Goal: Transaction & Acquisition: Purchase product/service

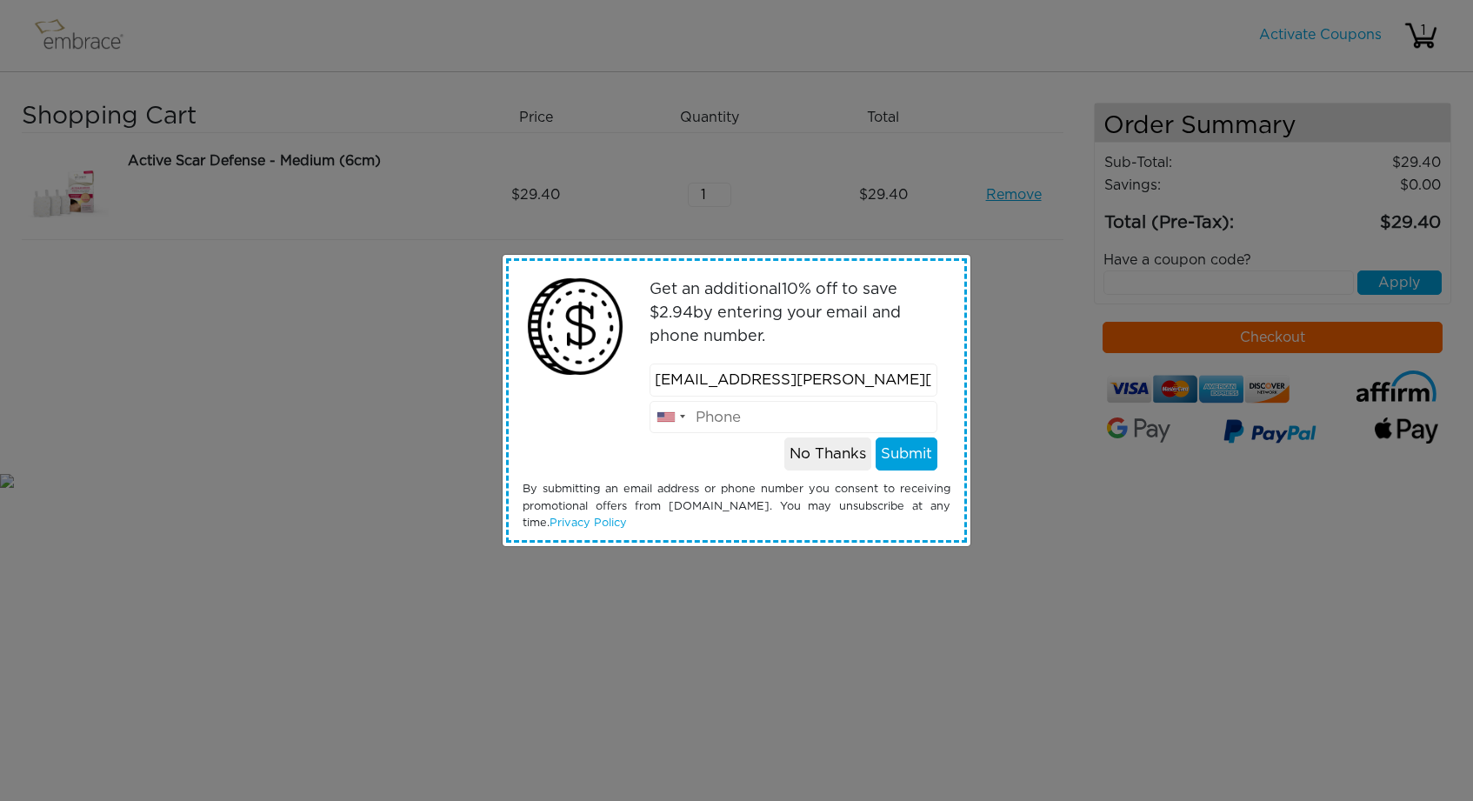
type input "[EMAIL_ADDRESS][PERSON_NAME][DOMAIN_NAME]"
type input "7075968346"
click at [916, 452] on button "Submit" at bounding box center [907, 453] width 62 height 33
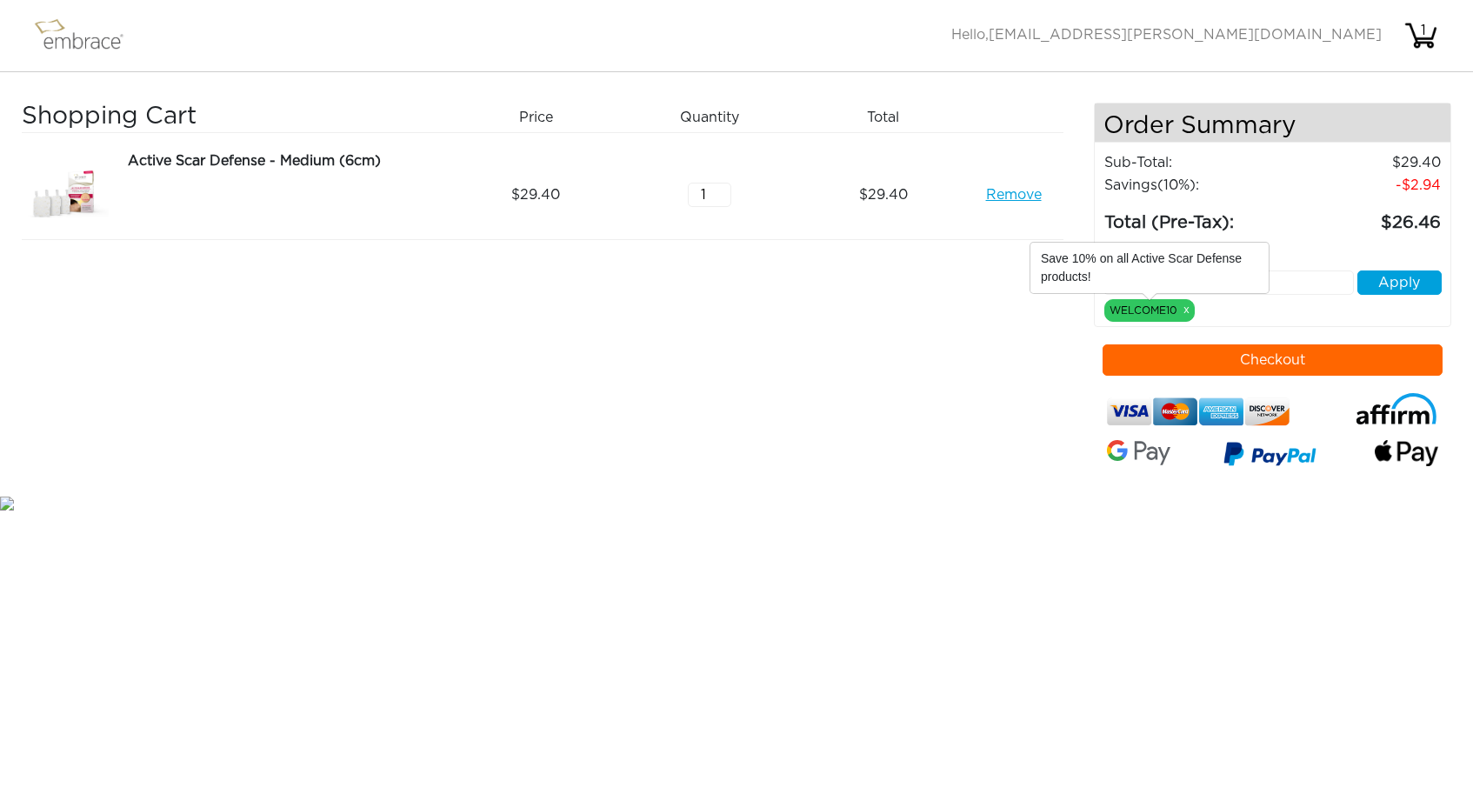
click at [1174, 315] on div "WELCOME10 x" at bounding box center [1149, 310] width 90 height 23
click at [1272, 314] on div "Have a coupon code? Apply WELCOME10 x" at bounding box center [1273, 279] width 364 height 85
click at [97, 37] on img at bounding box center [86, 35] width 113 height 43
click at [1417, 34] on div "1" at bounding box center [1423, 30] width 35 height 21
click at [97, 40] on img at bounding box center [86, 35] width 113 height 43
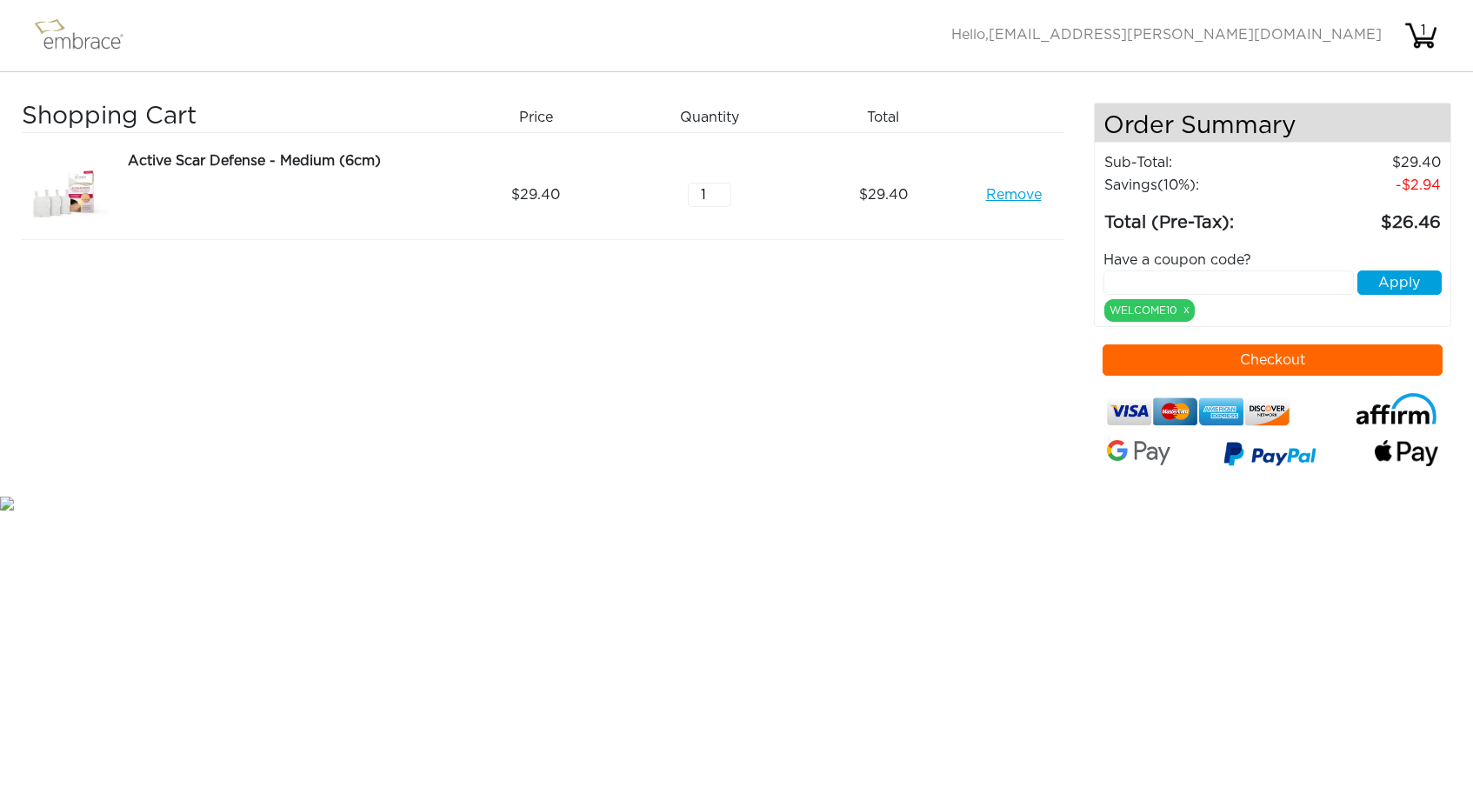
click at [1300, 364] on button "Checkout" at bounding box center [1273, 359] width 340 height 31
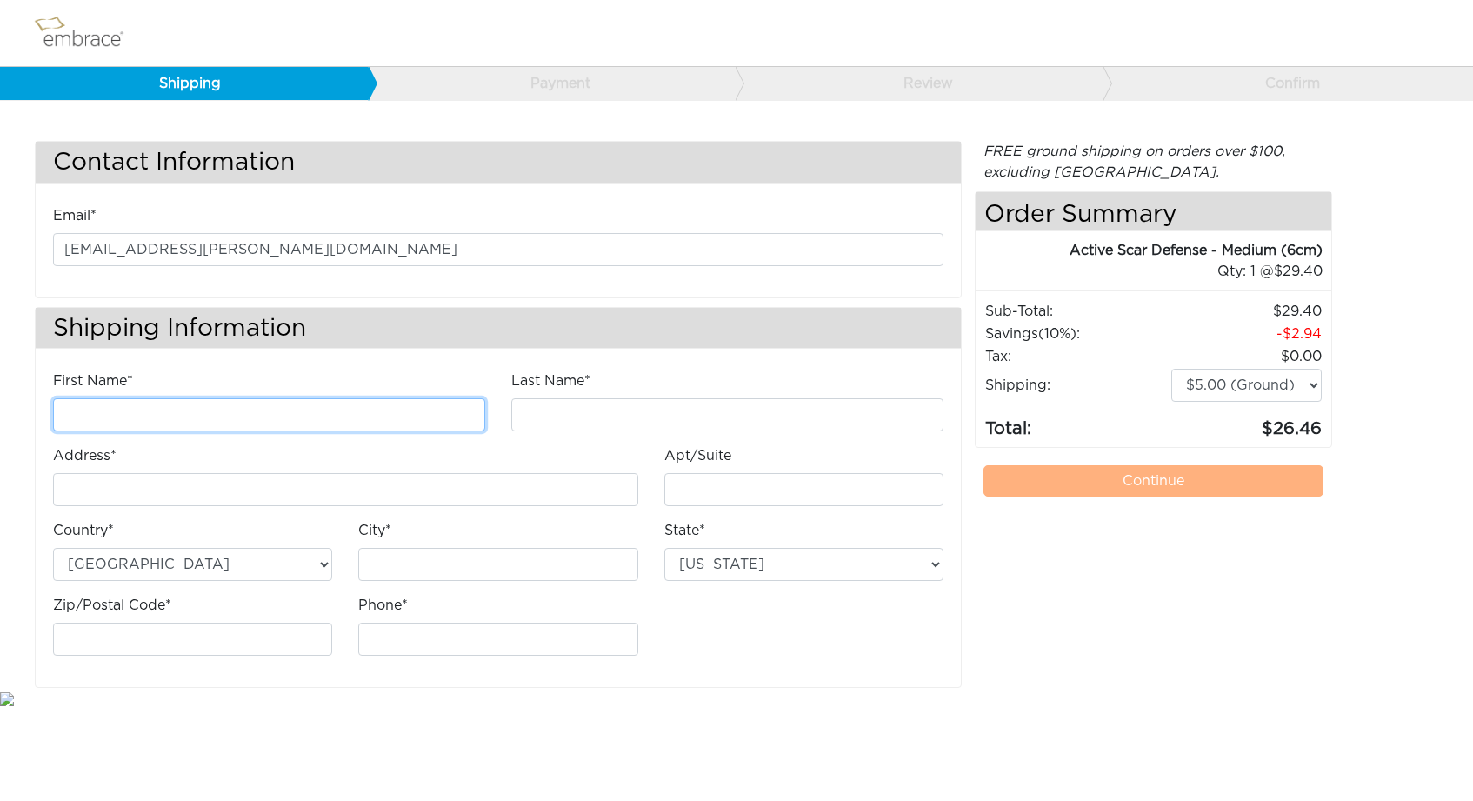
click at [470, 416] on input "First Name*" at bounding box center [269, 414] width 432 height 33
type input "Althea"
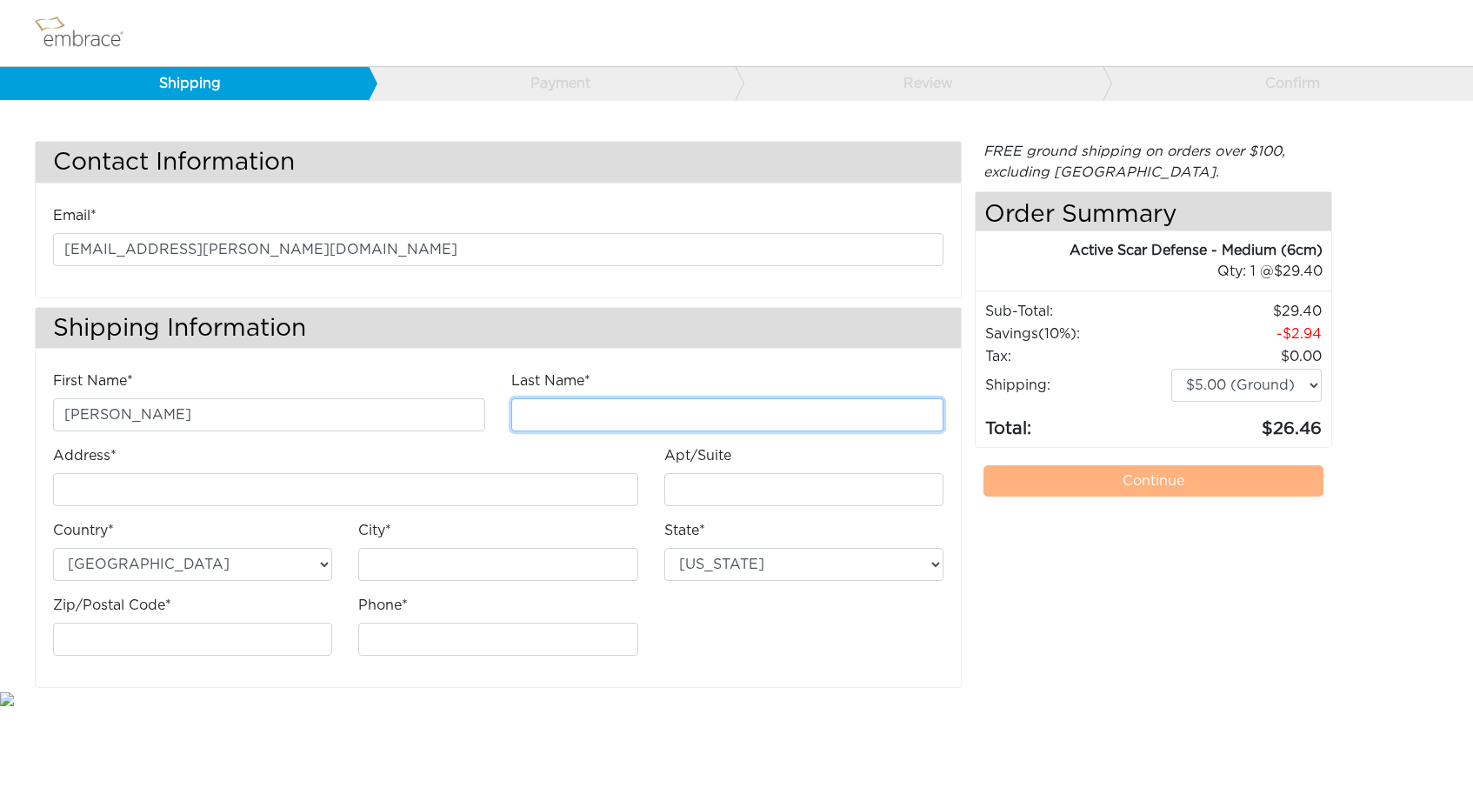
type input "Anderson"
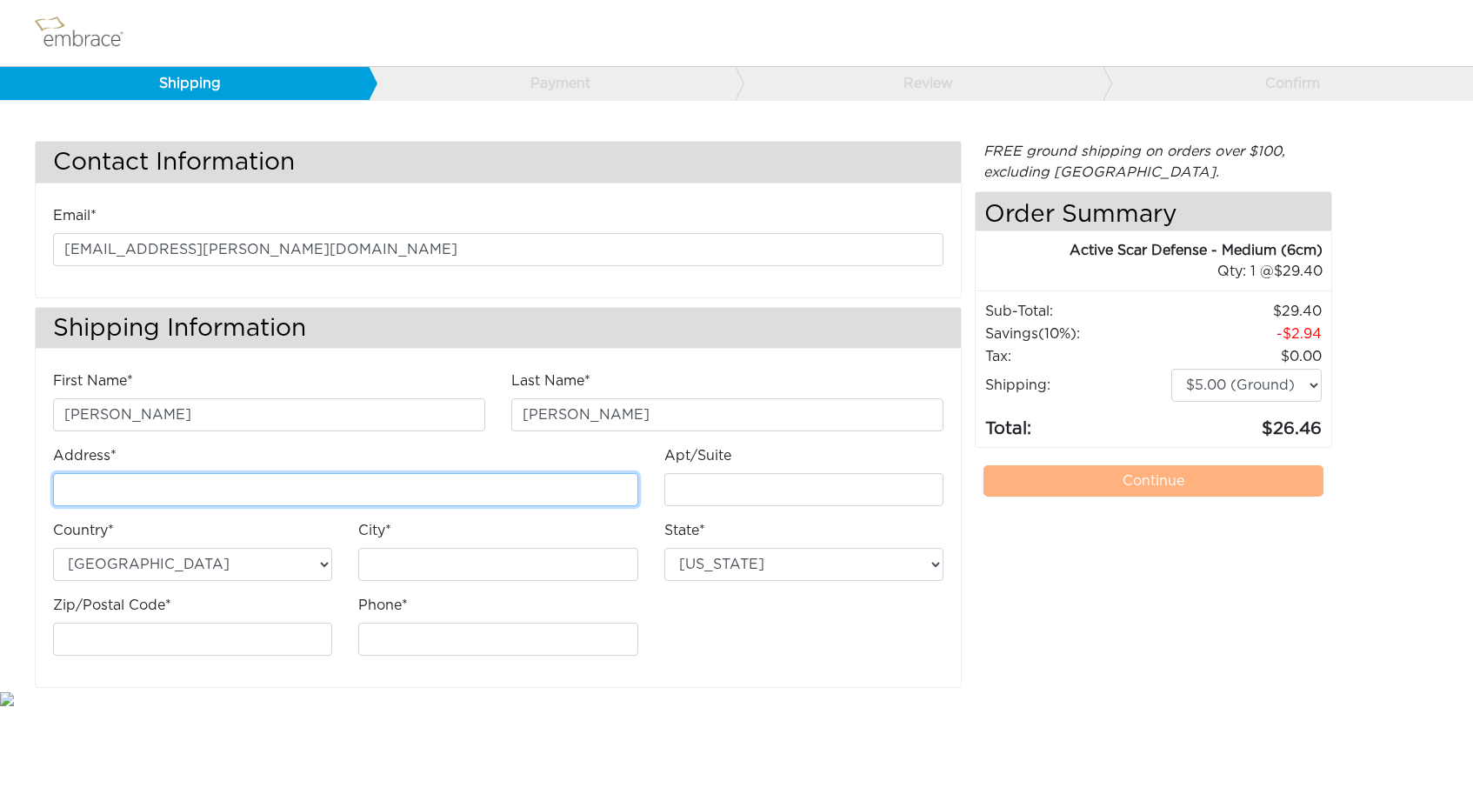
type input "585 9th Street"
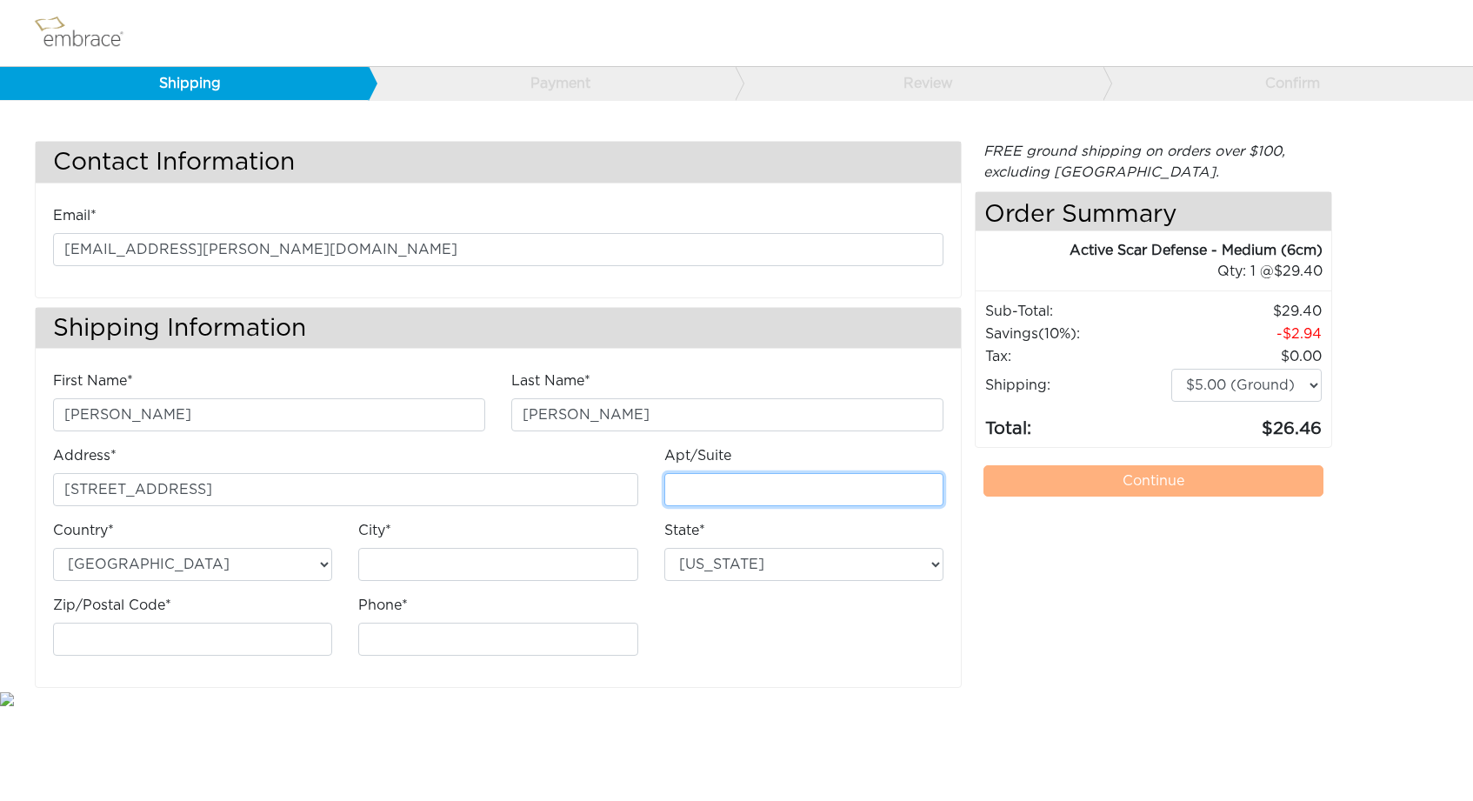
type input "Unit 639"
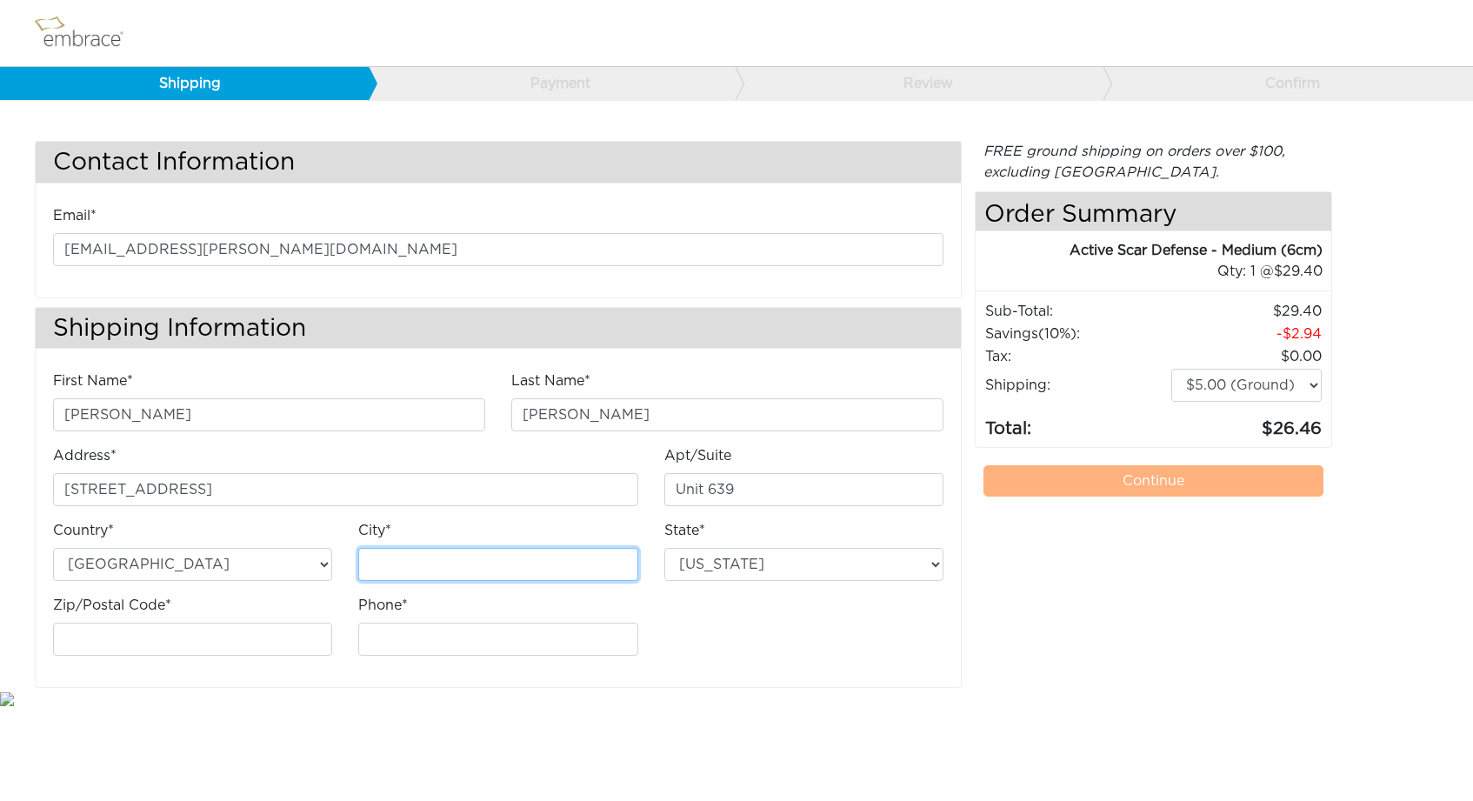
type input "Oakland"
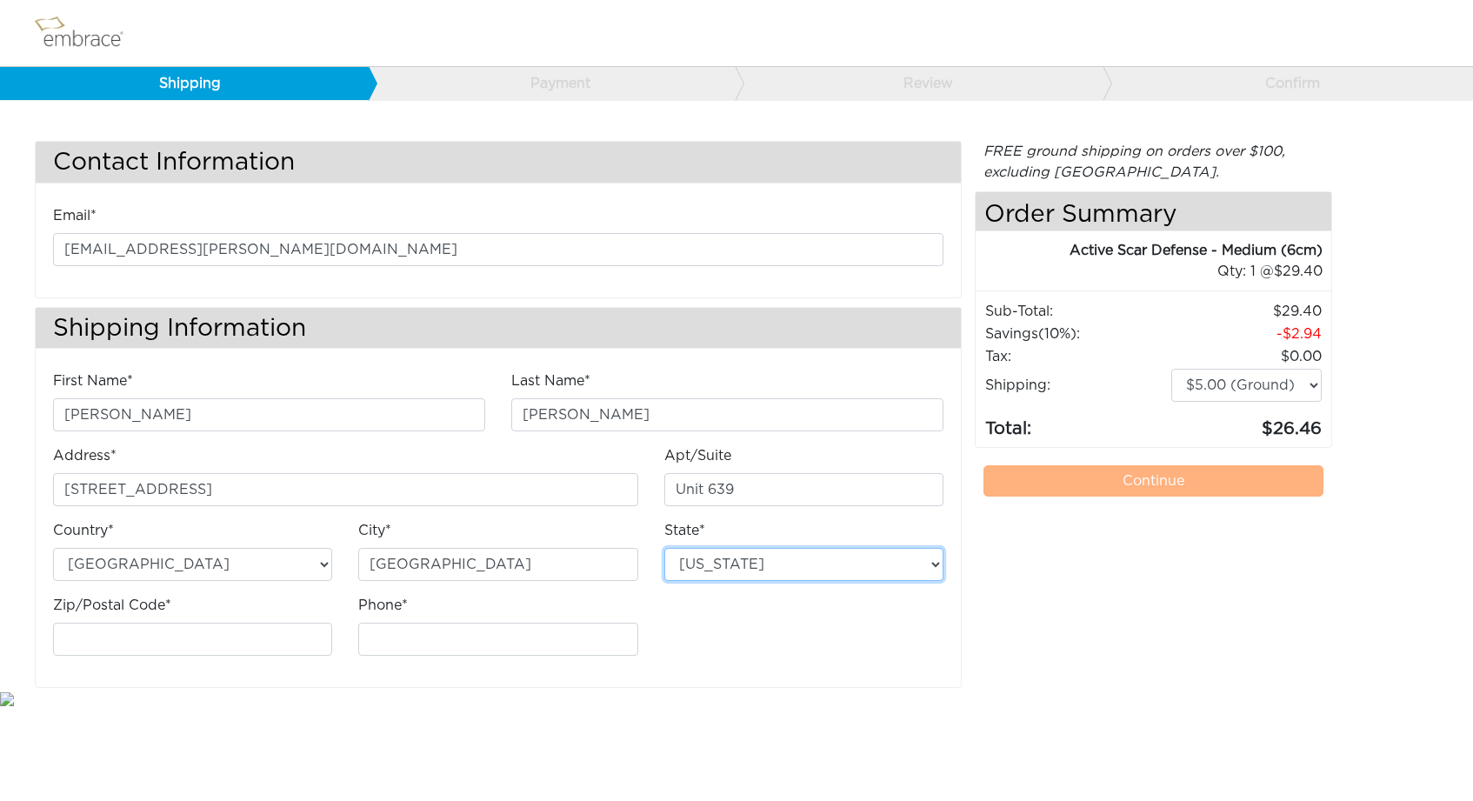
select select "CA"
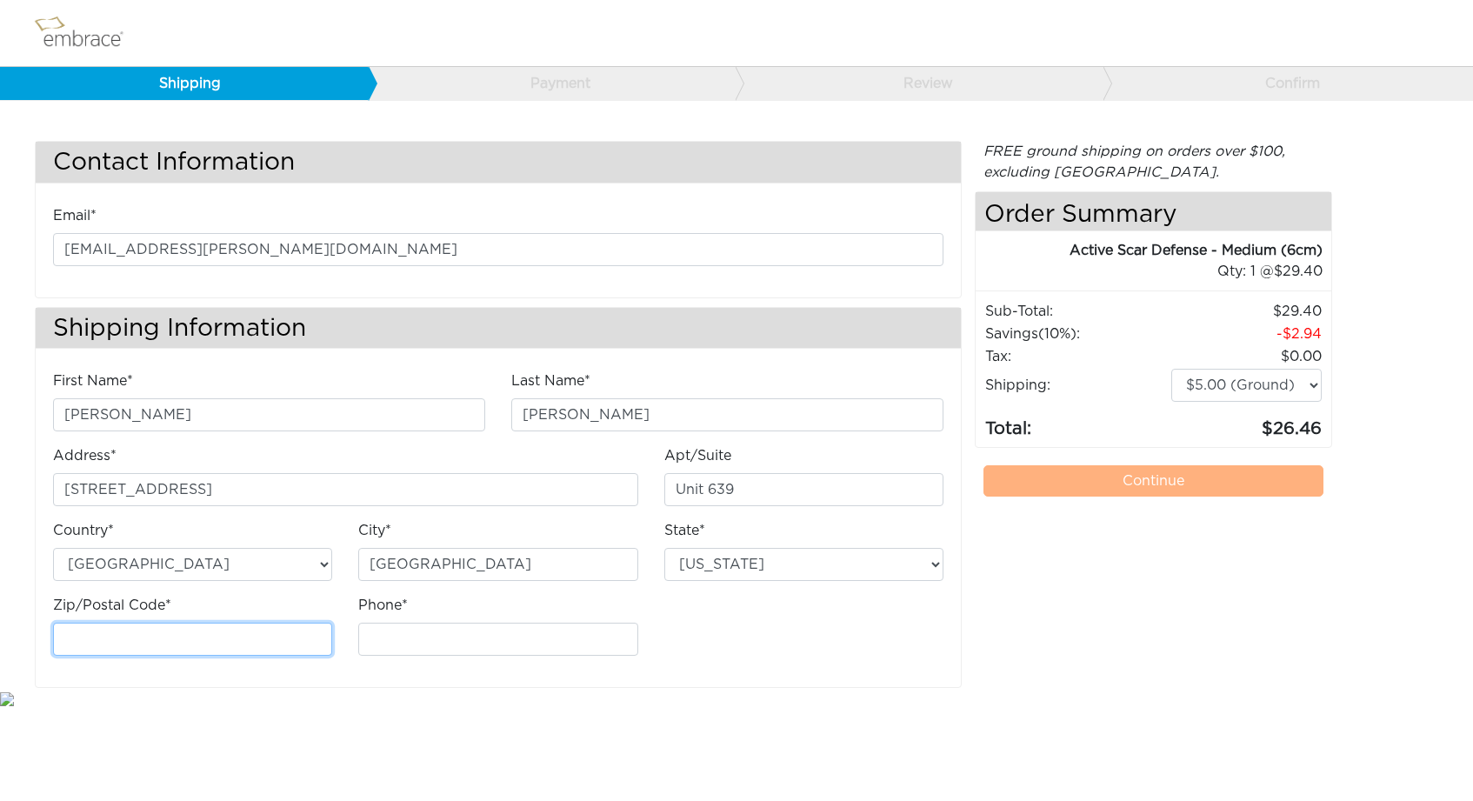
type input "94607"
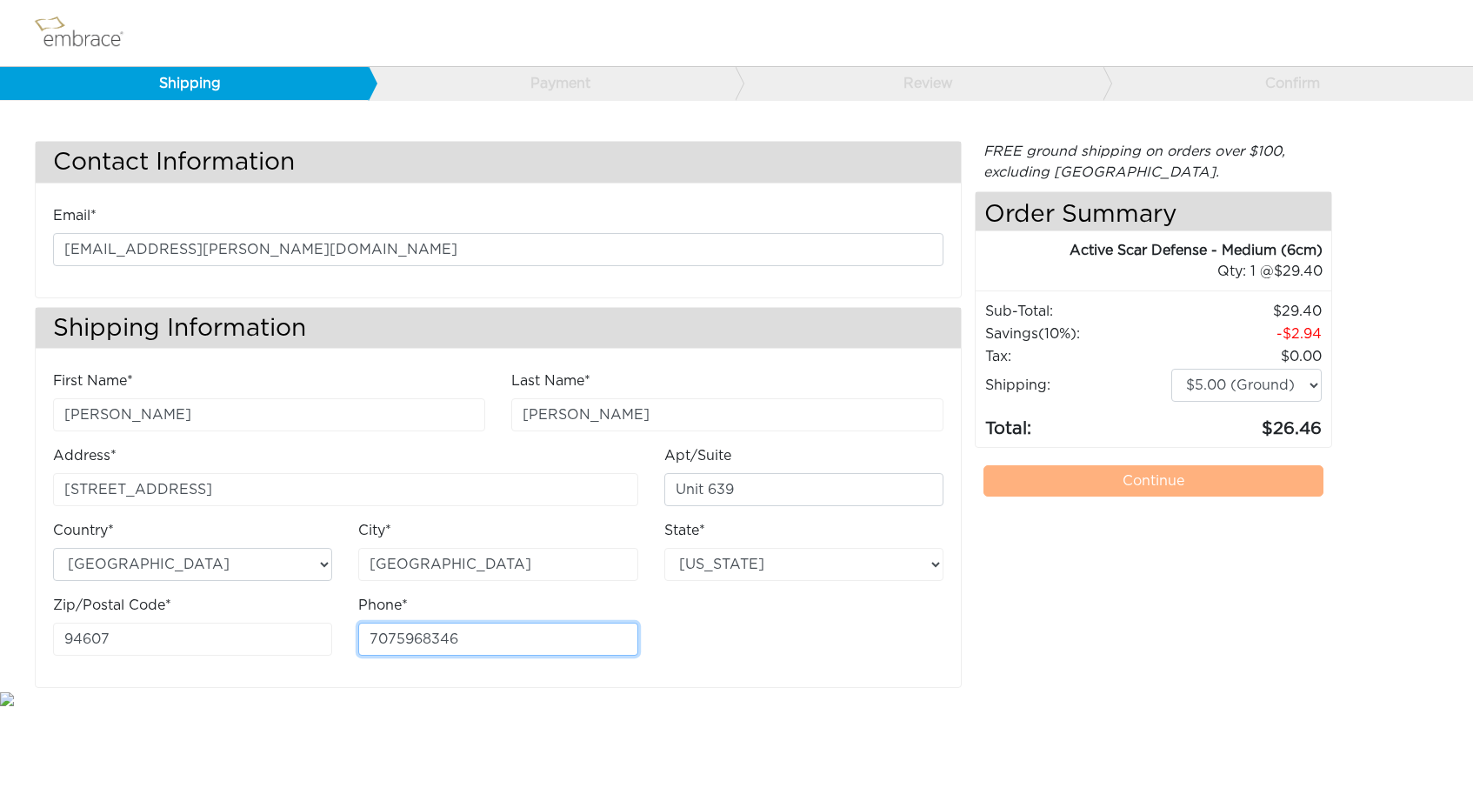
type input "7075968346"
click at [705, 643] on div "First Name* Althea Last Name* Anderson Address* 585 9th Street Apt/Suite City*" at bounding box center [498, 519] width 917 height 299
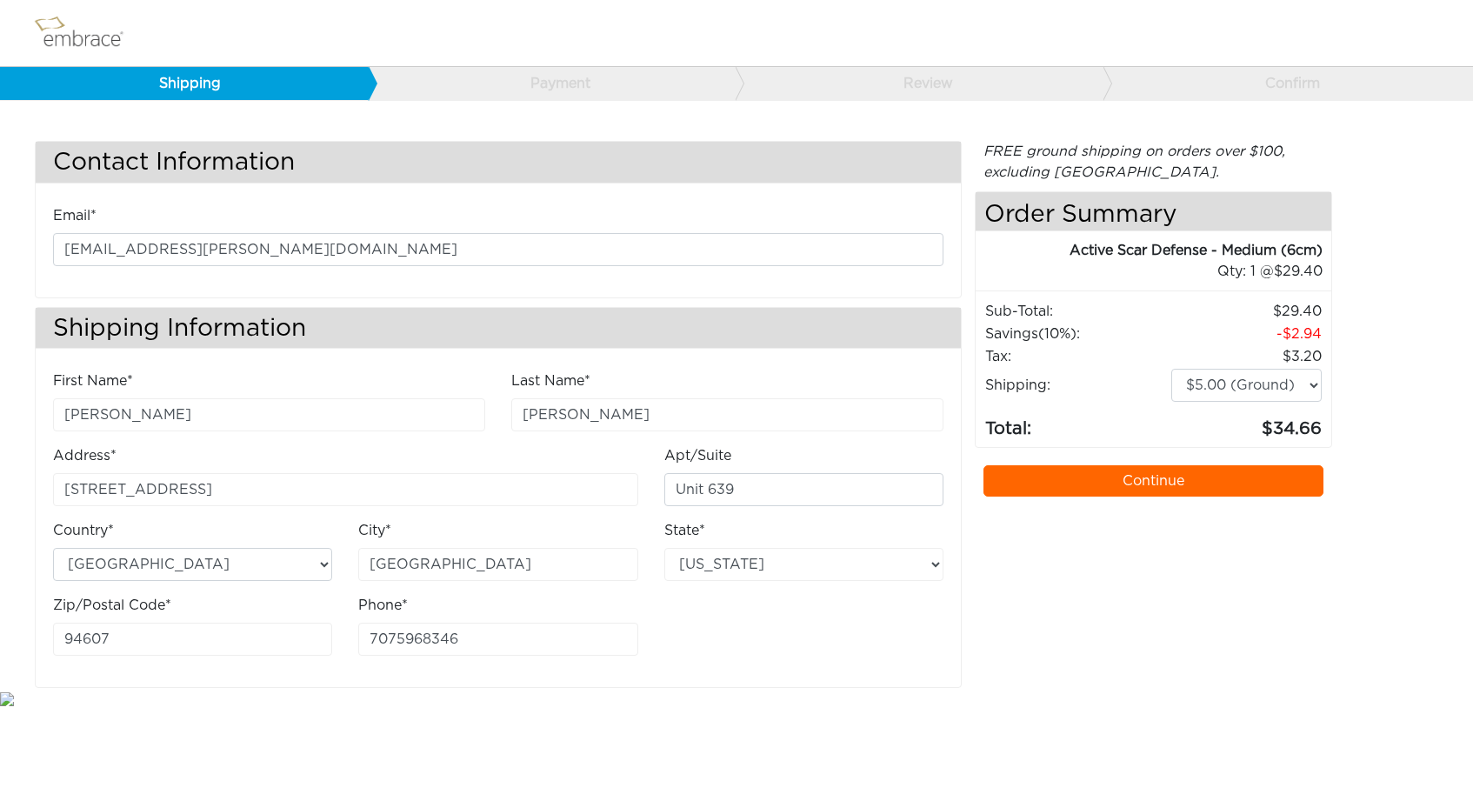
click at [1100, 477] on link "Continue" at bounding box center [1154, 480] width 340 height 31
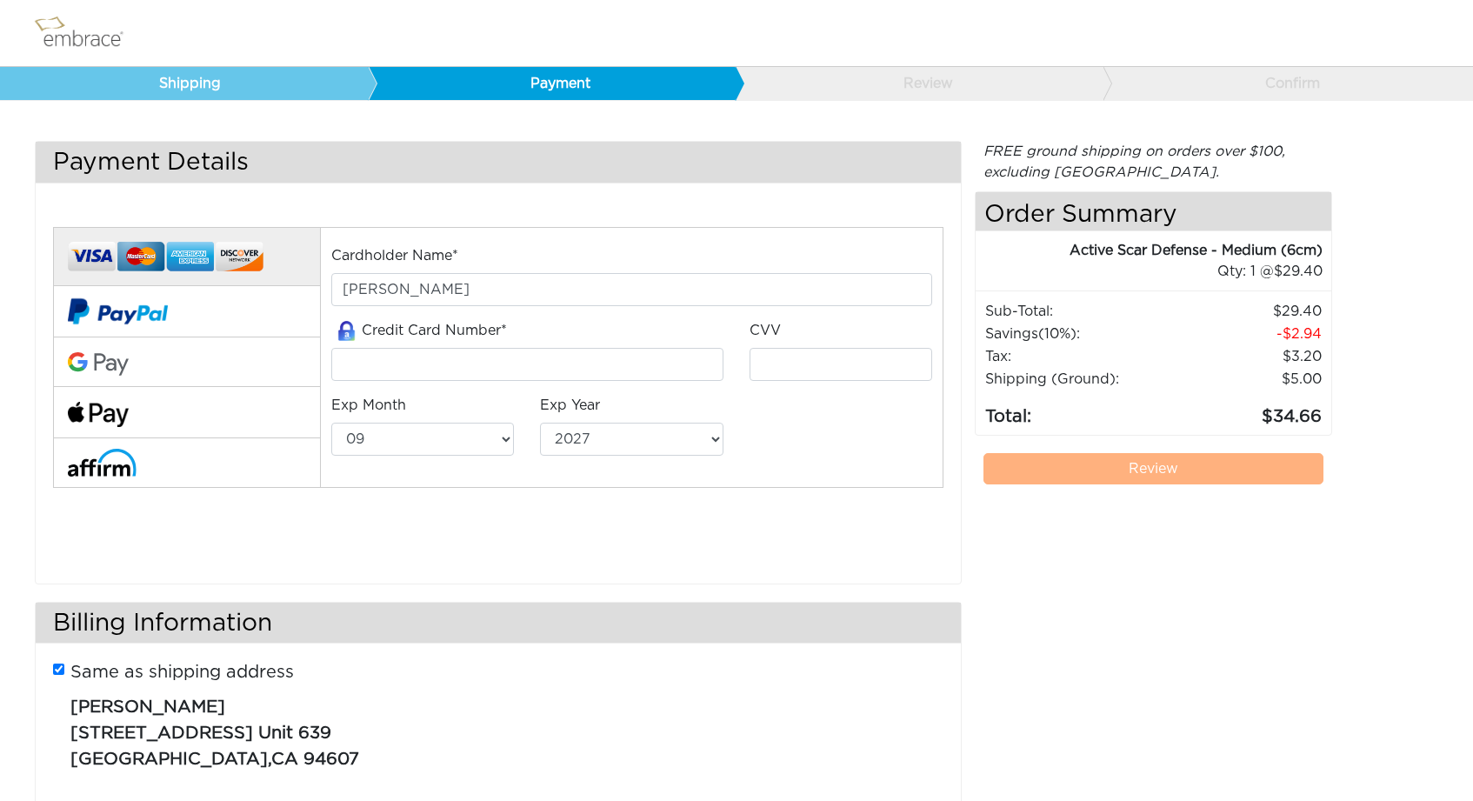
select select "9"
select select "2027"
click at [184, 317] on button at bounding box center [186, 311] width 267 height 51
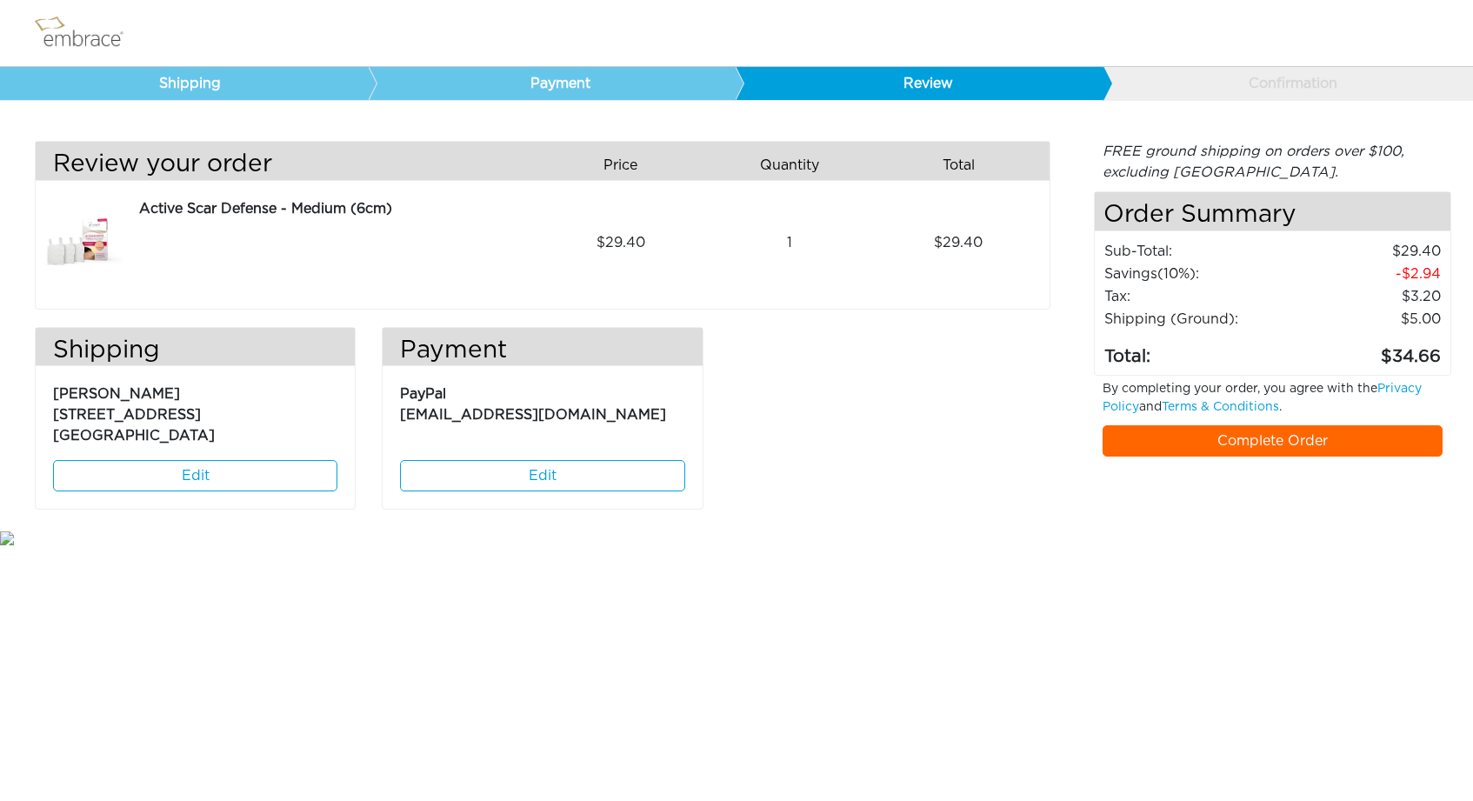
click at [1235, 446] on link "Complete Order" at bounding box center [1273, 440] width 340 height 31
